Goal: Find specific page/section

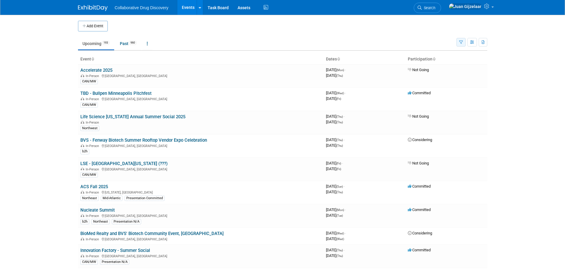
click at [462, 42] on icon "button" at bounding box center [461, 43] width 4 height 4
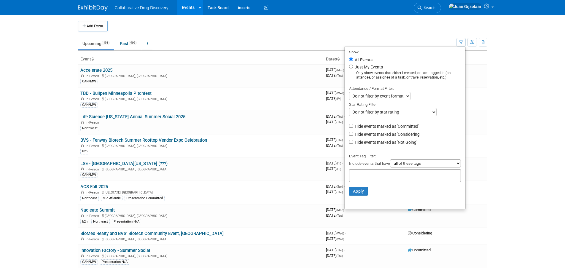
click at [391, 175] on input "text" at bounding box center [375, 175] width 47 height 6
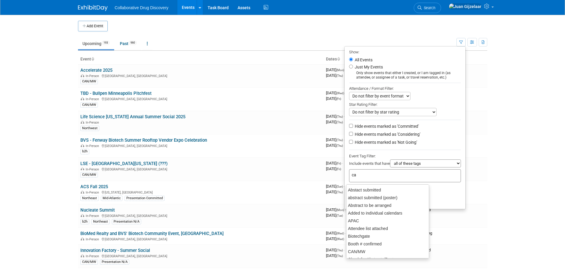
type input "can"
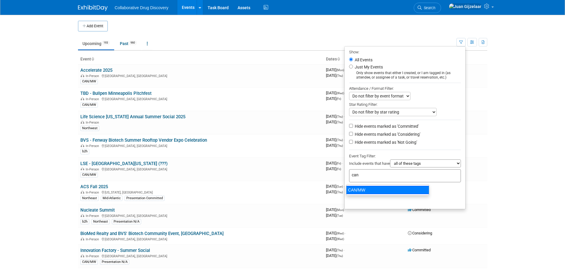
click at [387, 188] on div "CAN/MW" at bounding box center [387, 190] width 83 height 8
type input "CAN/MW"
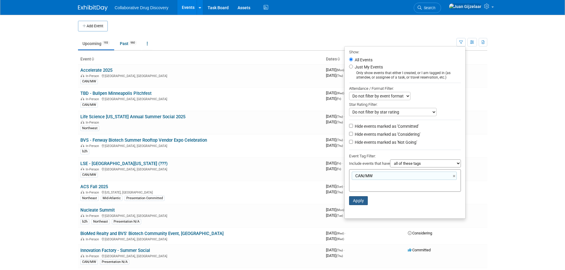
click at [353, 204] on button "Apply" at bounding box center [358, 200] width 19 height 9
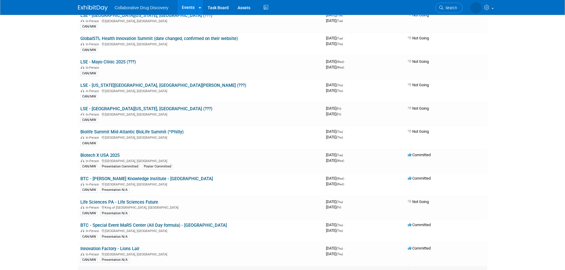
scroll to position [208, 0]
